Goal: Find specific page/section: Find specific page/section

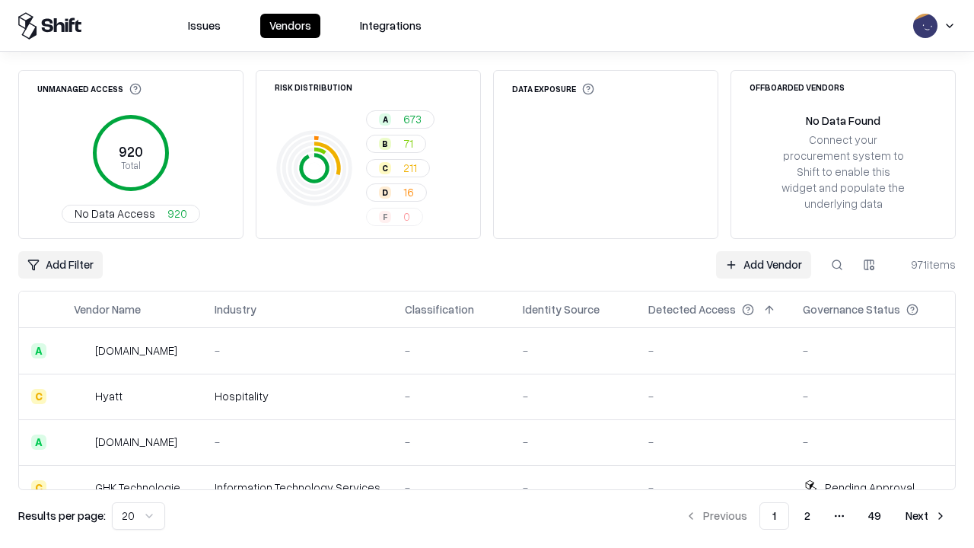
click at [139, 516] on html "Issues Vendors Integrations Unmanaged Access 920 Total No Data Access 920 Risk …" at bounding box center [487, 274] width 974 height 548
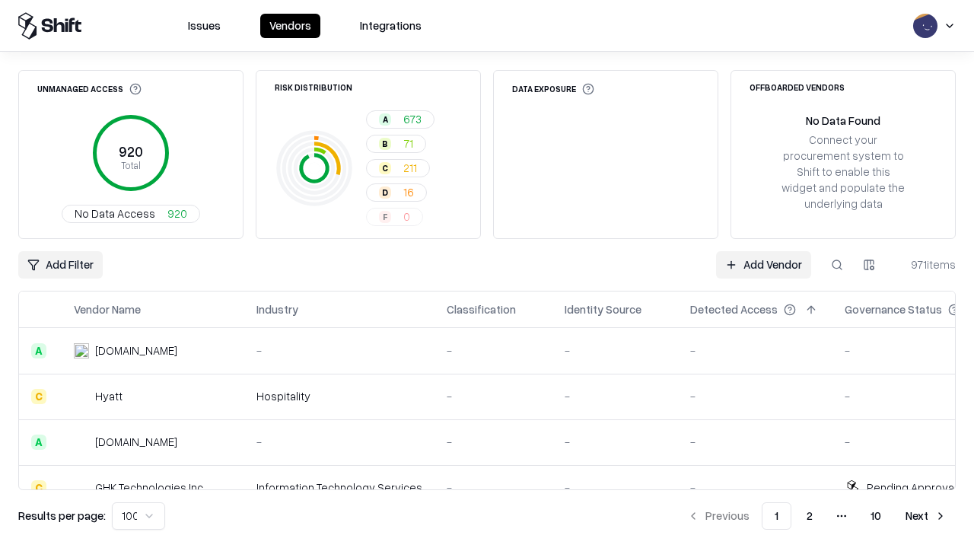
click at [927, 516] on button "Next" at bounding box center [926, 515] width 59 height 27
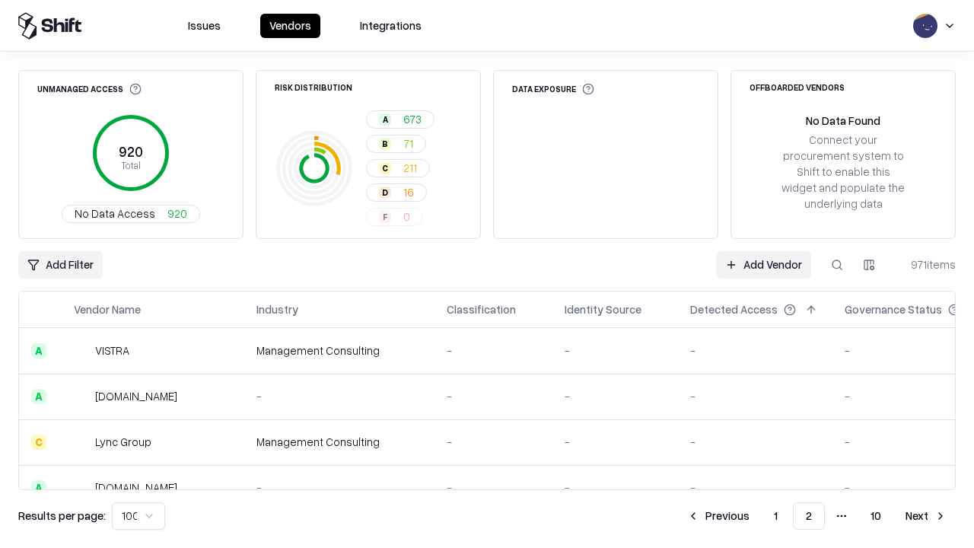
click at [927, 516] on button "Next" at bounding box center [926, 515] width 59 height 27
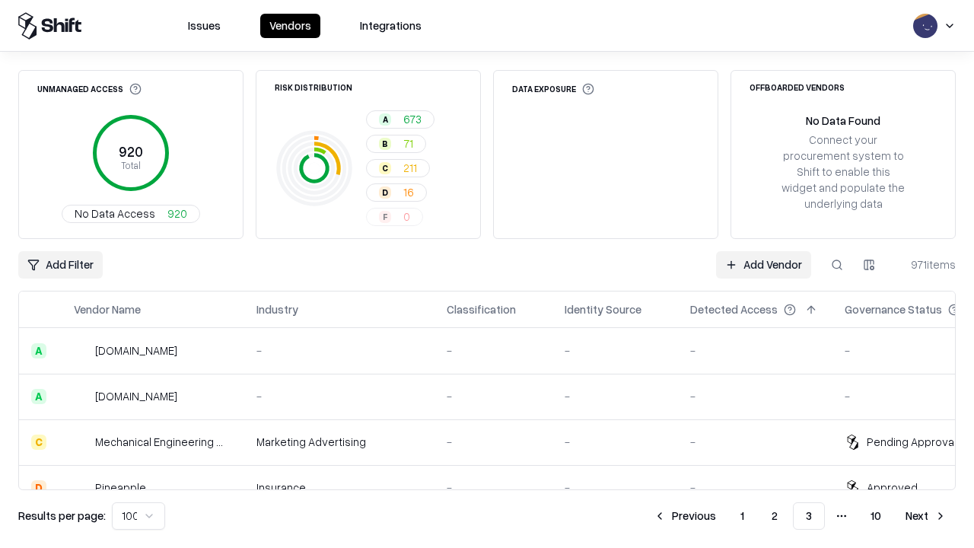
click at [927, 516] on button "Next" at bounding box center [926, 515] width 59 height 27
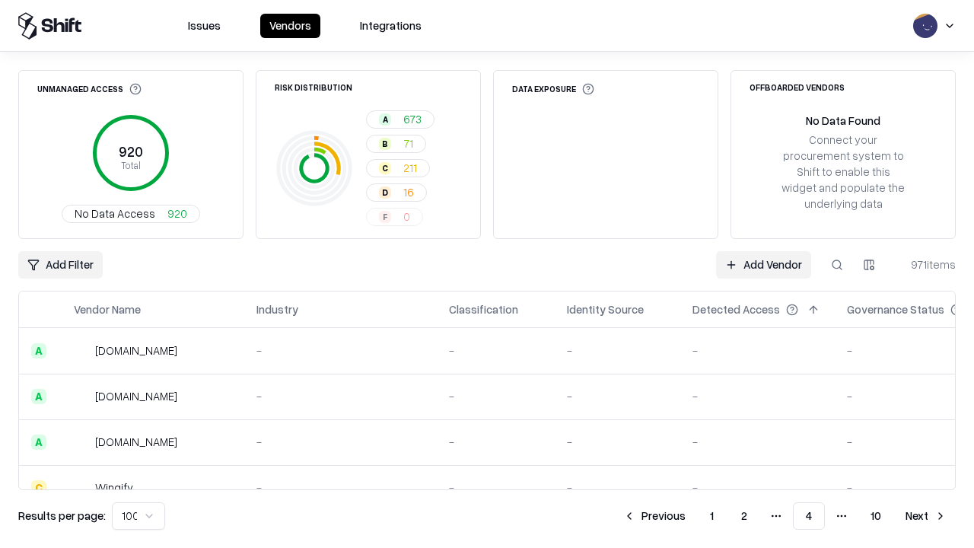
click at [927, 516] on button "Next" at bounding box center [926, 515] width 59 height 27
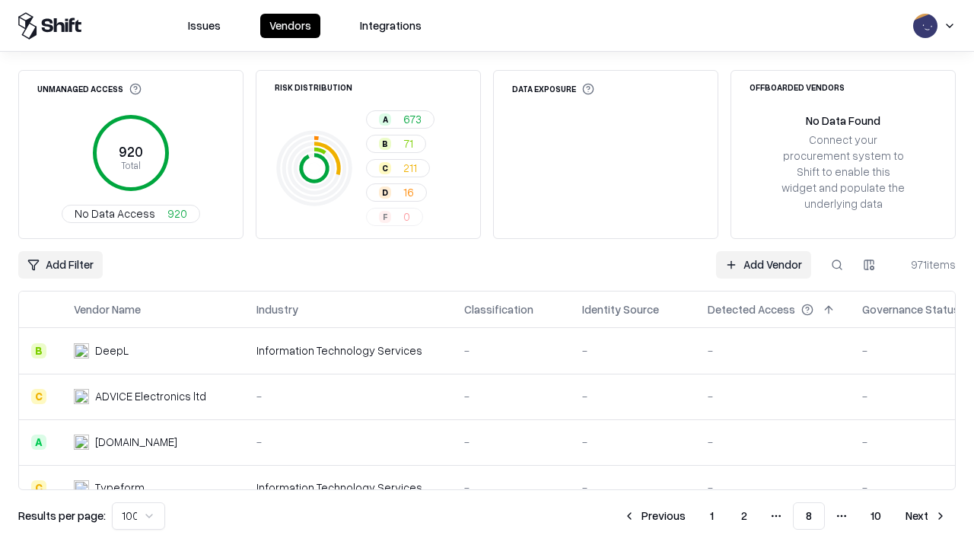
click at [927, 516] on button "Next" at bounding box center [926, 515] width 59 height 27
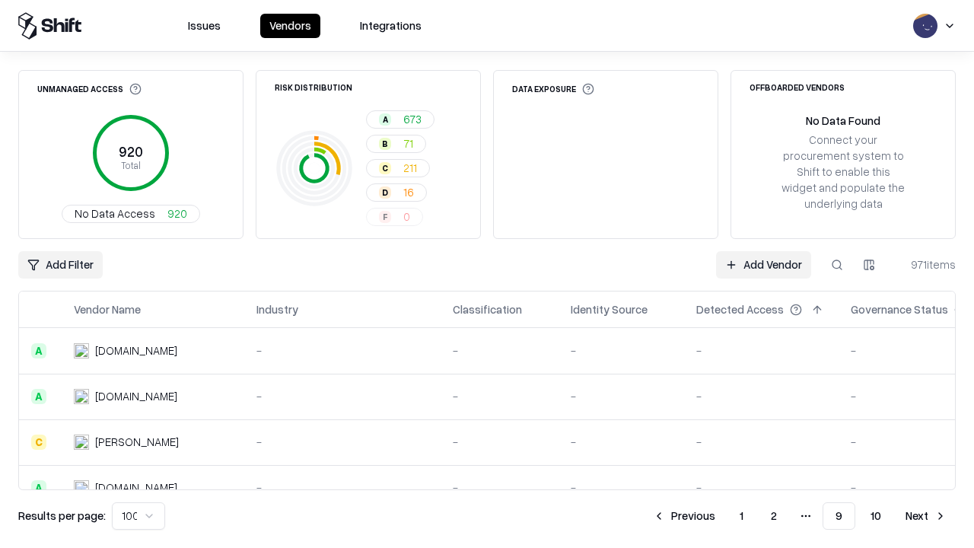
click at [927, 516] on button "Next" at bounding box center [926, 515] width 59 height 27
click at [719, 516] on button "Previous" at bounding box center [718, 515] width 81 height 27
click at [684, 516] on button "Previous" at bounding box center [684, 515] width 81 height 27
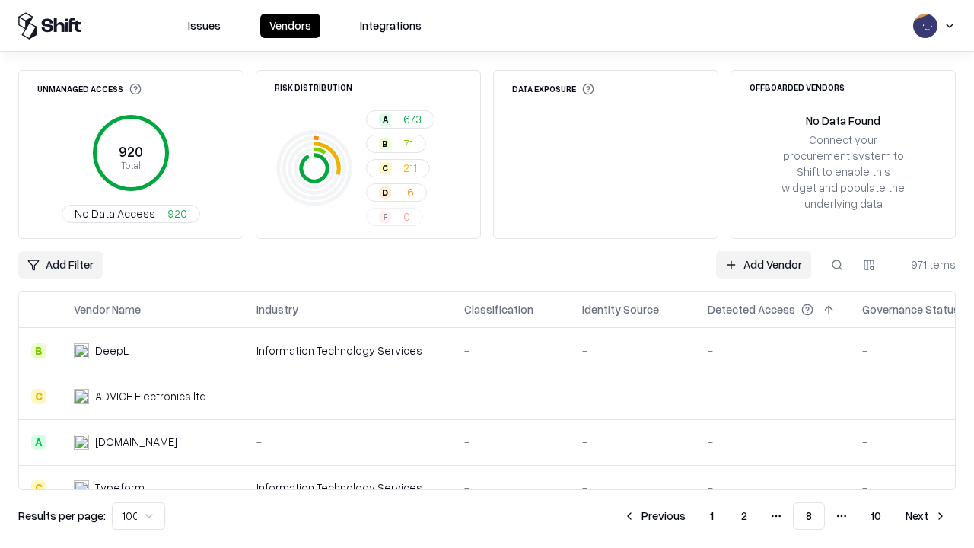
click at [655, 516] on button "Previous" at bounding box center [654, 515] width 81 height 27
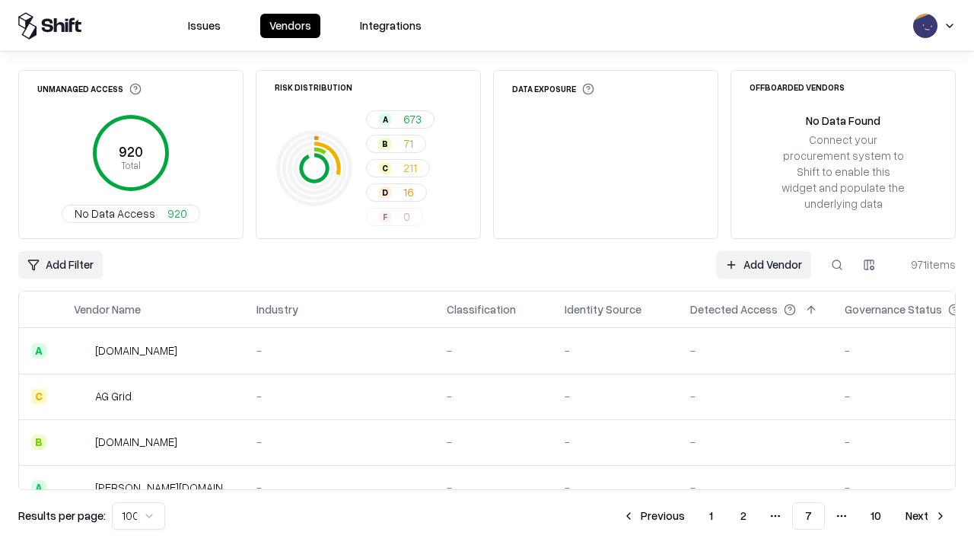
click at [654, 516] on button "Previous" at bounding box center [654, 515] width 81 height 27
click at [655, 516] on button "Previous" at bounding box center [654, 515] width 81 height 27
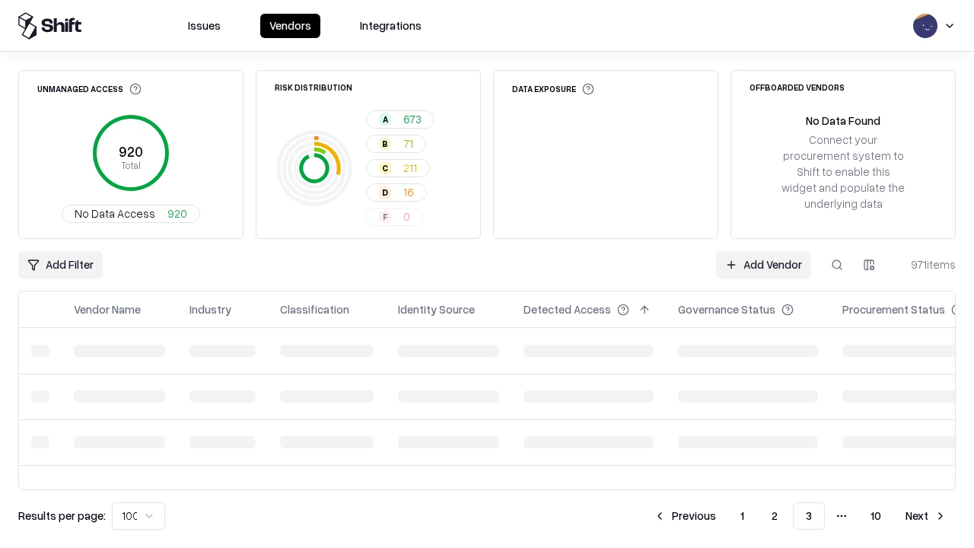
click at [685, 516] on button "Previous" at bounding box center [685, 515] width 81 height 27
